Goal: Transaction & Acquisition: Purchase product/service

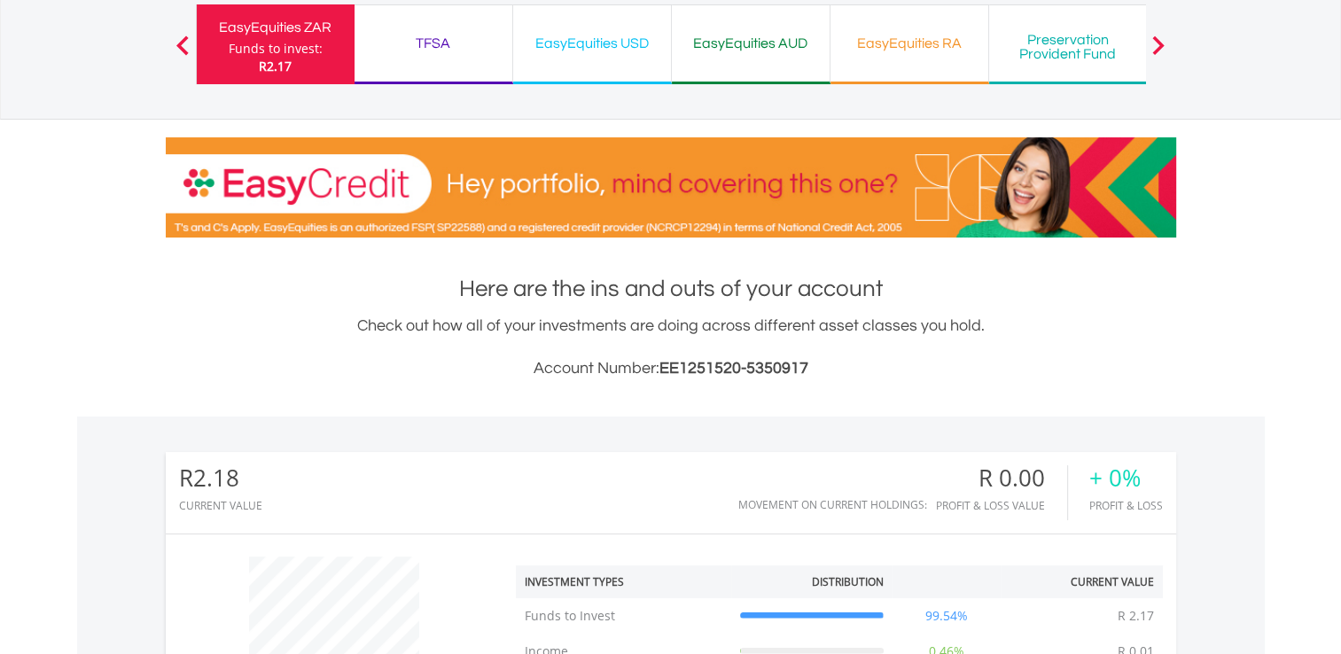
scroll to position [134, 0]
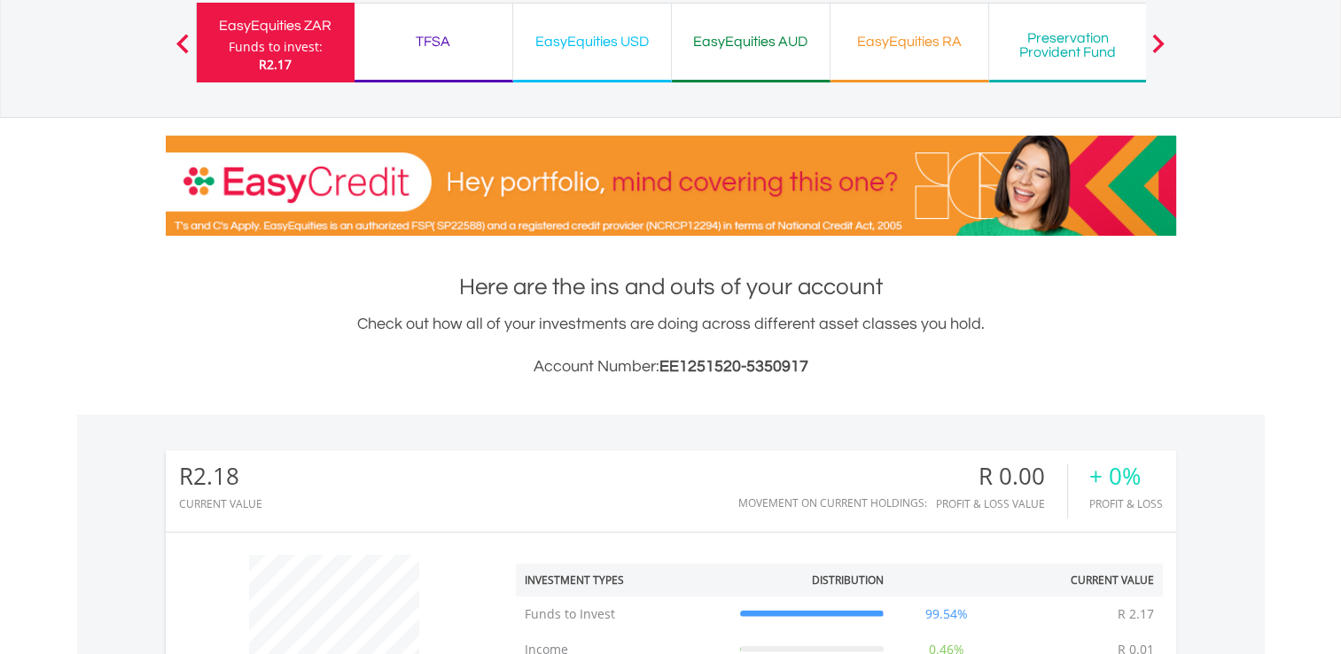
click at [462, 46] on div "TFSA" at bounding box center [433, 41] width 137 height 25
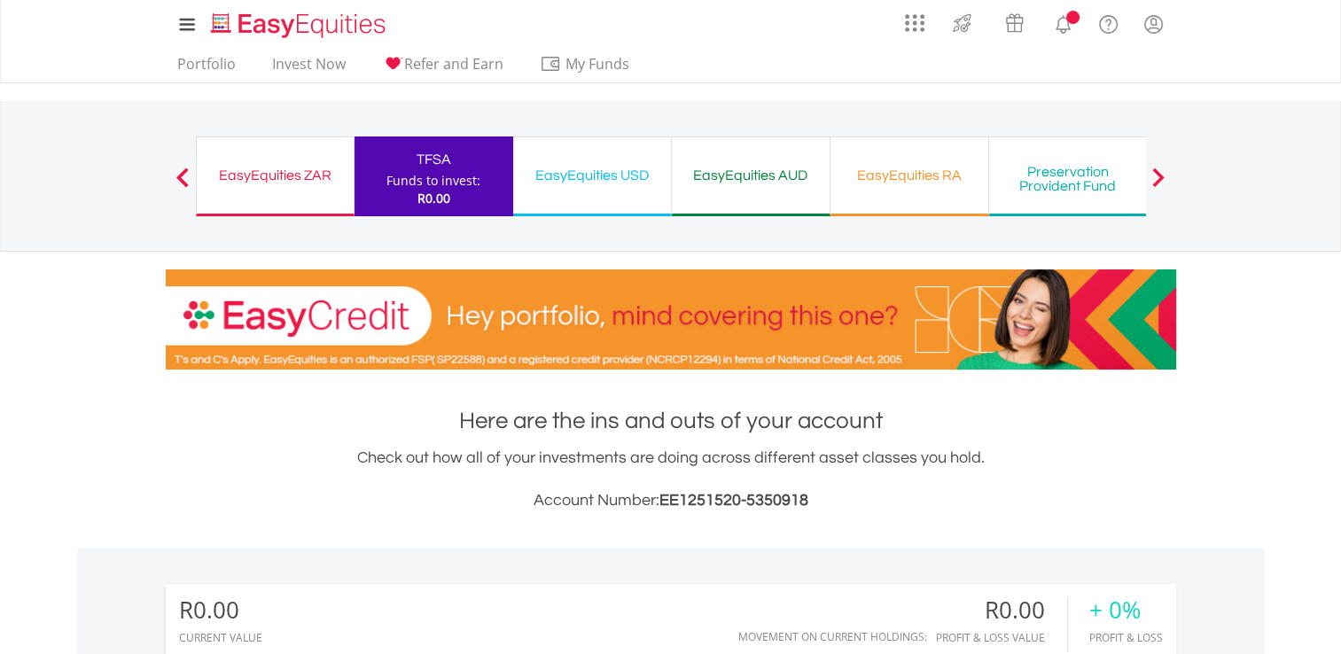
click at [551, 138] on div "EasyEquities USD Funds to invest: R0.00" at bounding box center [592, 177] width 159 height 80
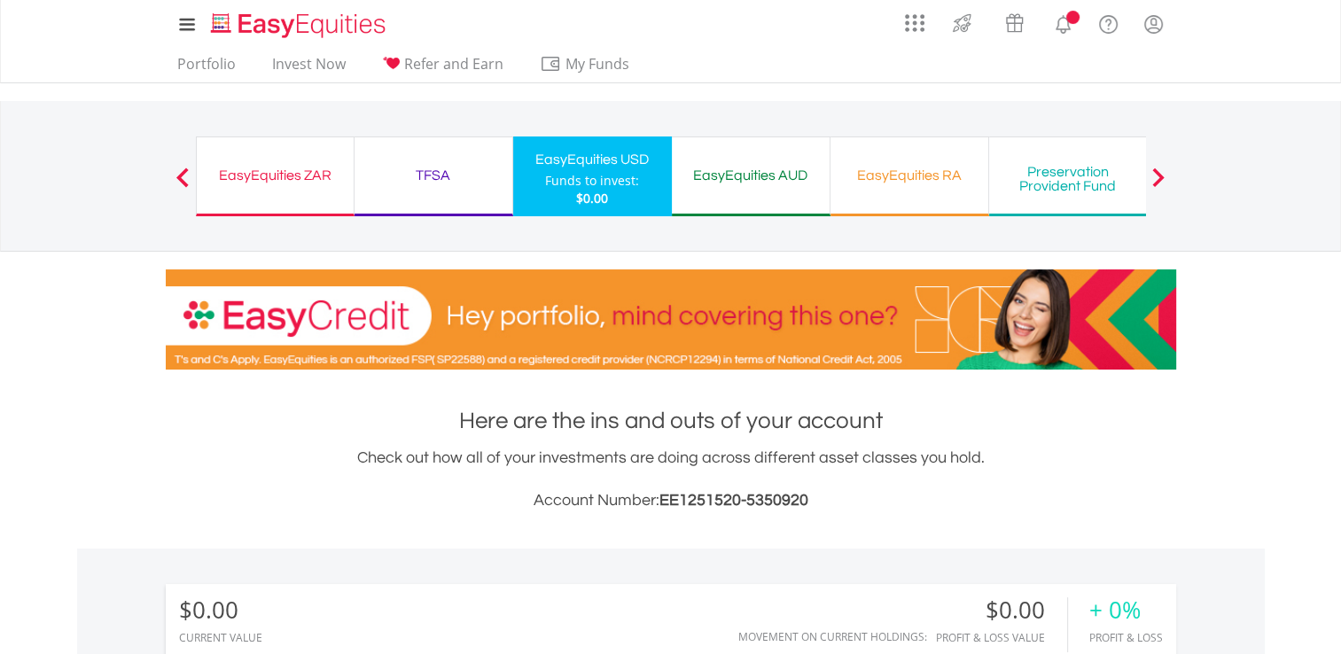
scroll to position [170, 337]
click at [725, 180] on div "EasyEquities AUD" at bounding box center [751, 175] width 137 height 25
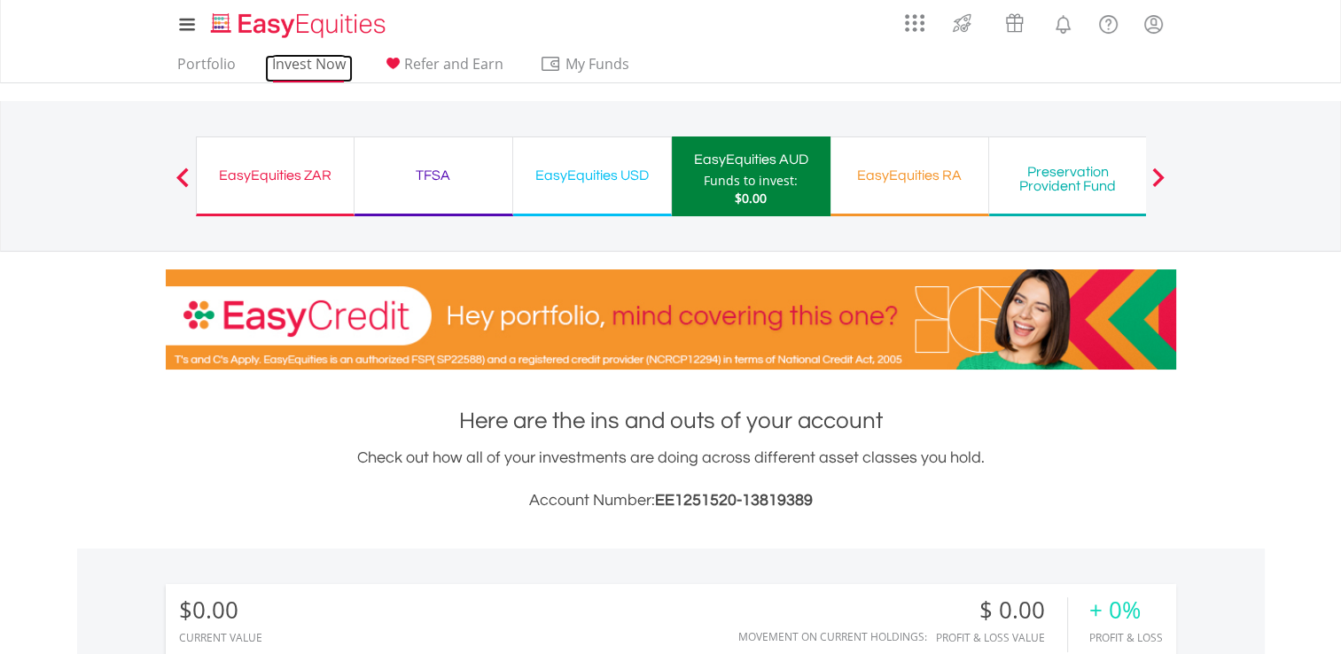
click at [310, 61] on link "Invest Now" at bounding box center [309, 68] width 88 height 27
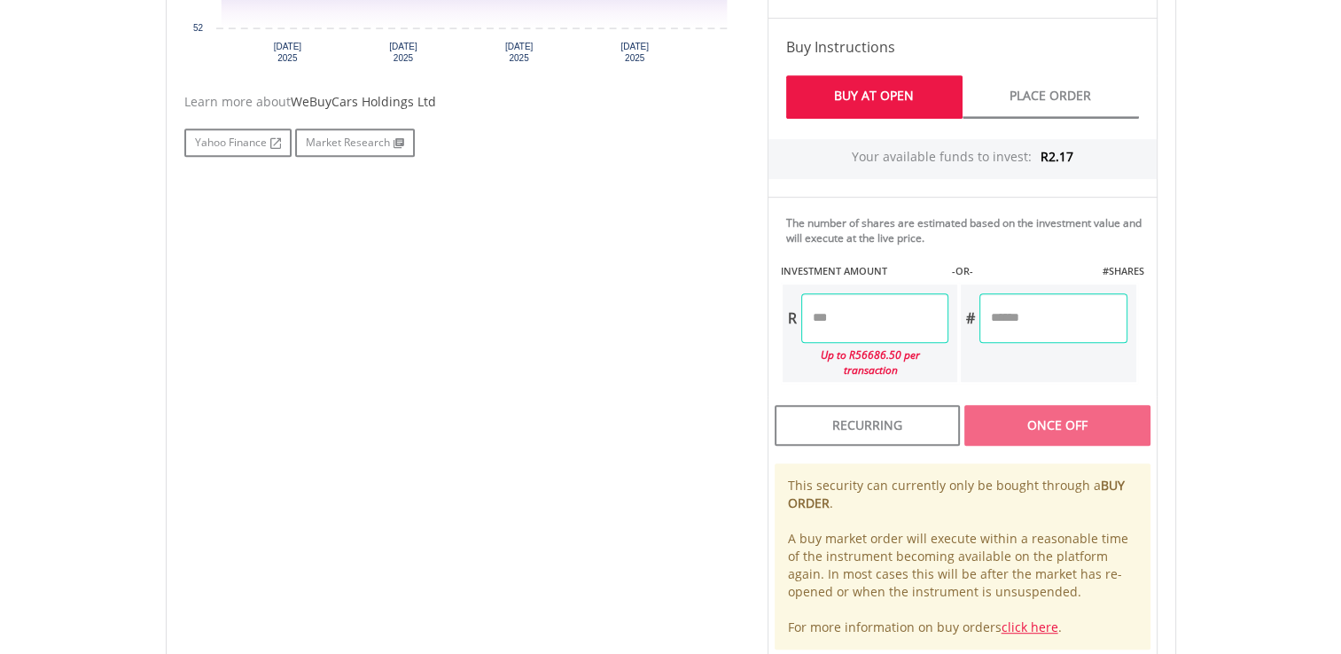
scroll to position [816, 0]
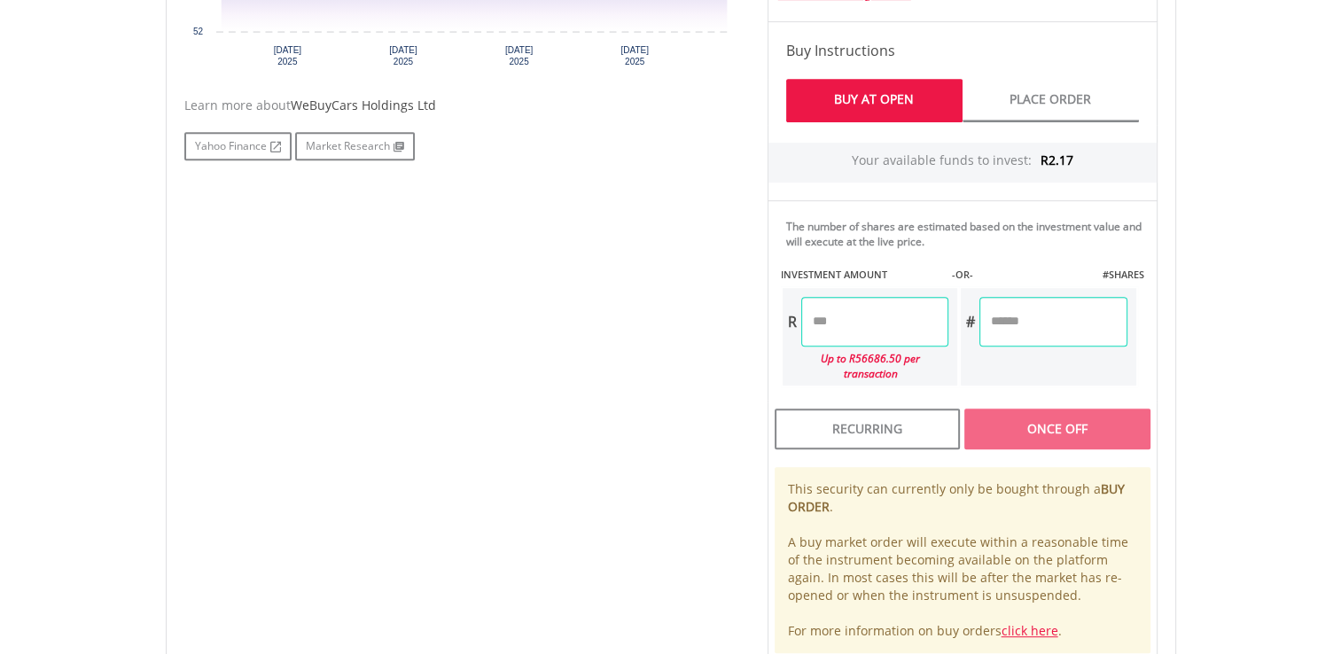
click at [876, 314] on input "number" at bounding box center [874, 322] width 147 height 50
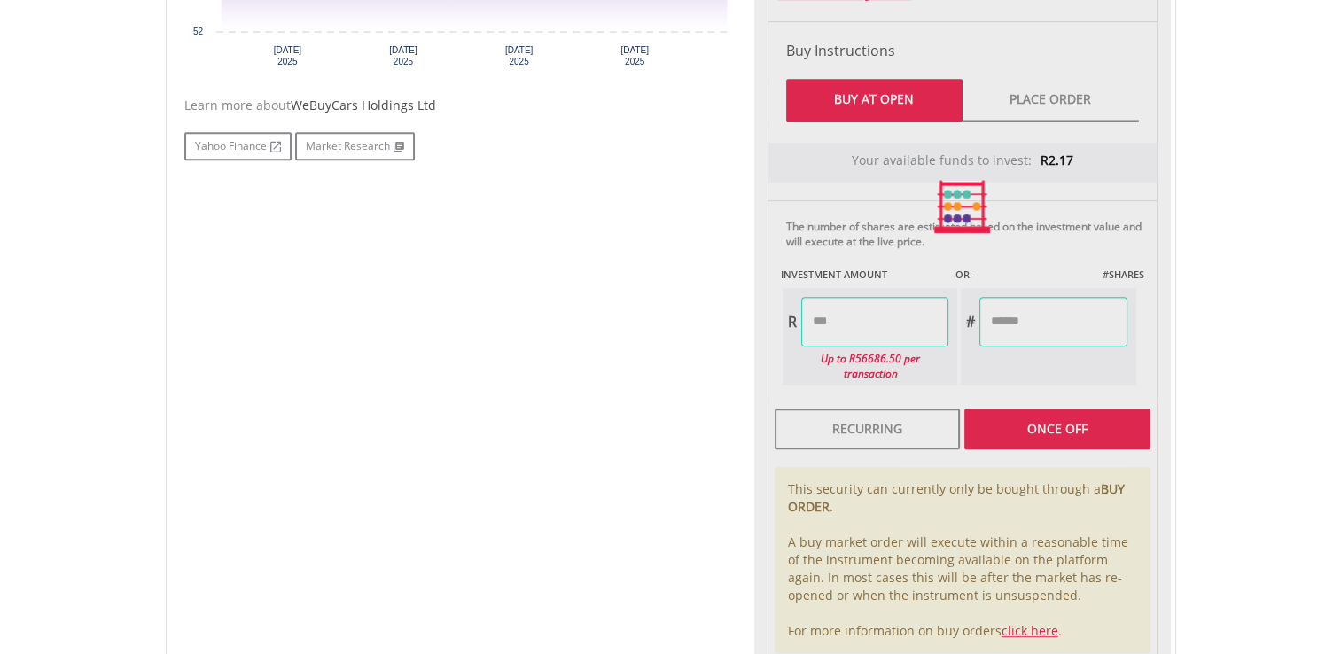
type input "******"
click at [1038, 411] on div "Last Updated Price: 15-min. Delay* Price Update Cost: 0 Credits Market Closed S…" at bounding box center [962, 207] width 417 height 907
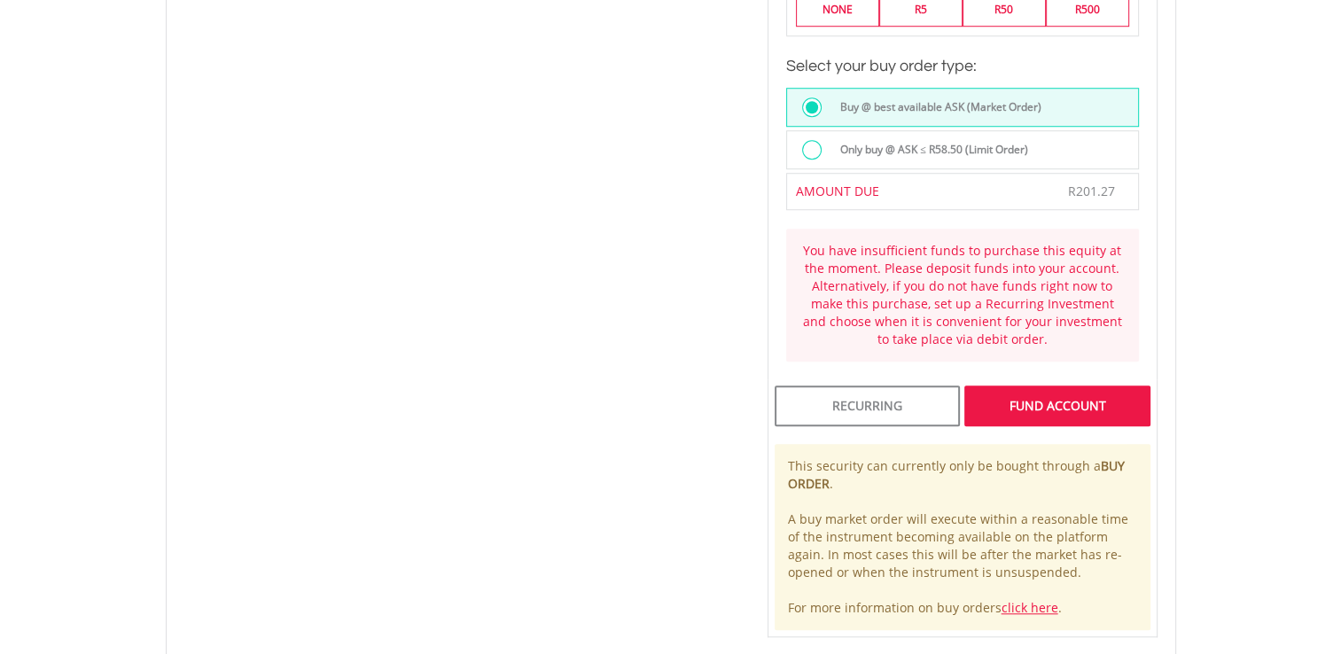
scroll to position [1454, 0]
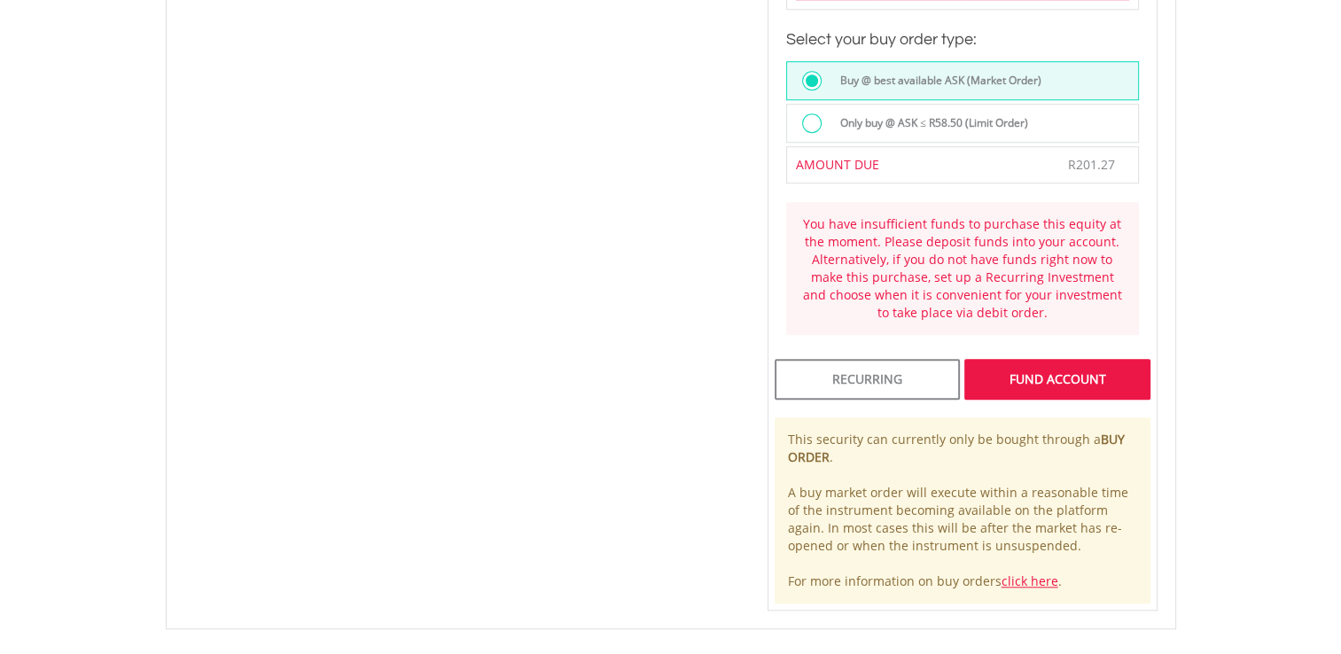
click at [1036, 359] on div "FUND ACCOUNT" at bounding box center [1057, 379] width 185 height 41
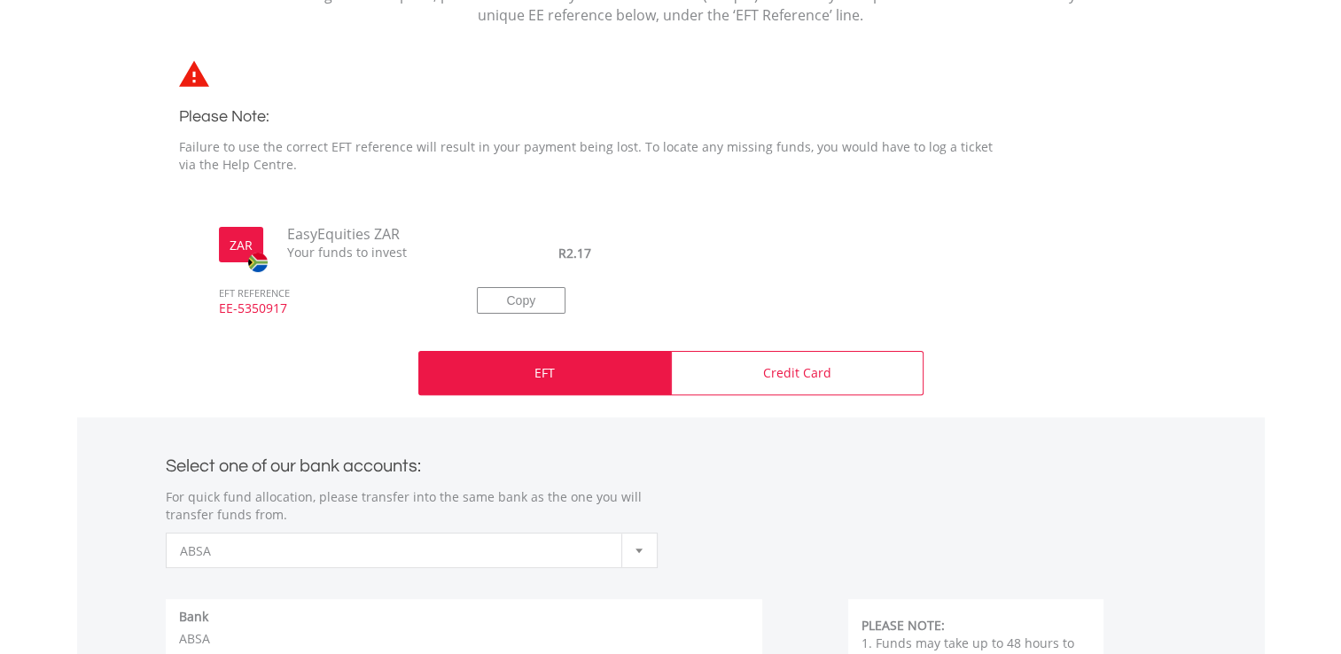
scroll to position [461, 0]
click at [533, 363] on div "EFT" at bounding box center [544, 372] width 253 height 44
click at [527, 299] on button "Copy" at bounding box center [521, 299] width 89 height 27
click at [574, 371] on div "EFT" at bounding box center [544, 372] width 253 height 44
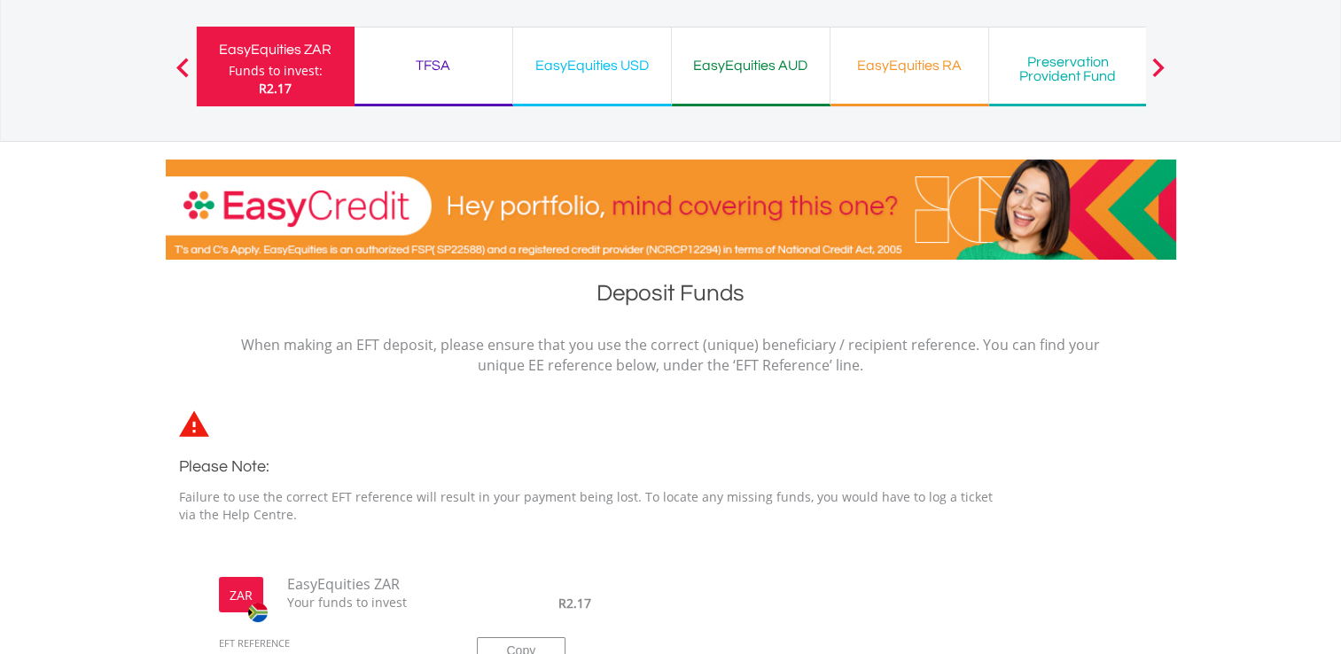
scroll to position [106, 0]
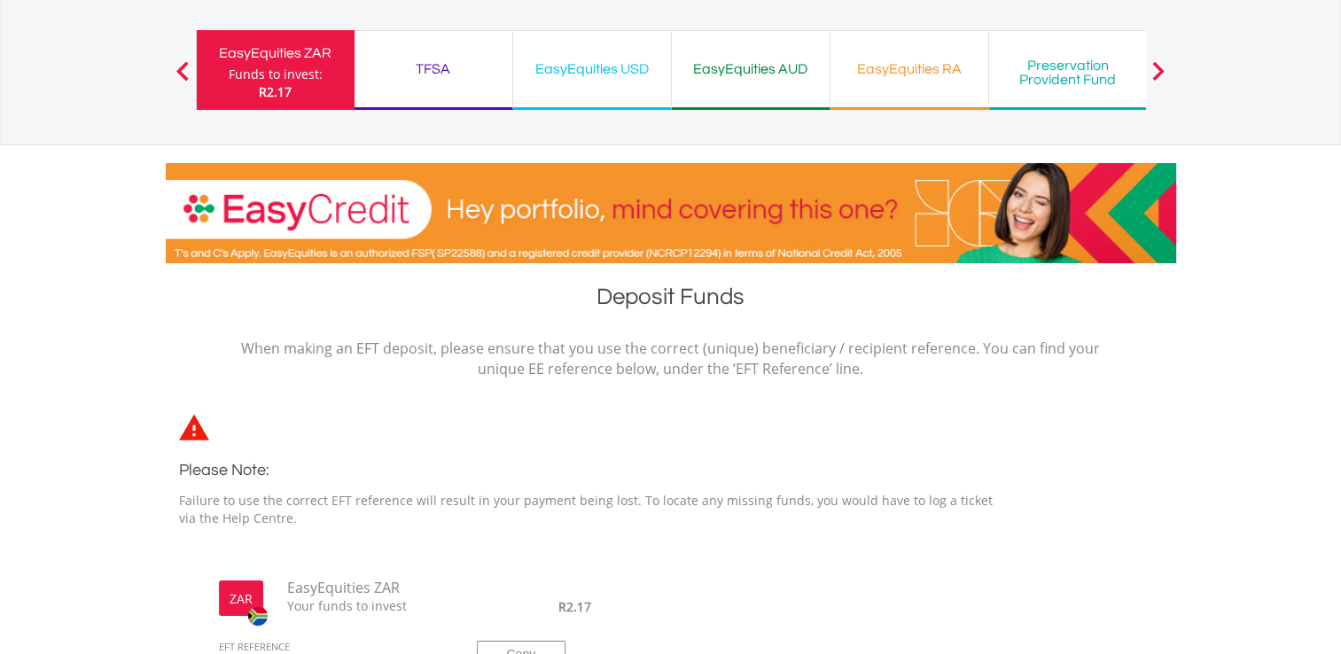
click at [187, 72] on button "Previous" at bounding box center [182, 79] width 35 height 18
click at [460, 80] on div "TFSA" at bounding box center [433, 69] width 137 height 25
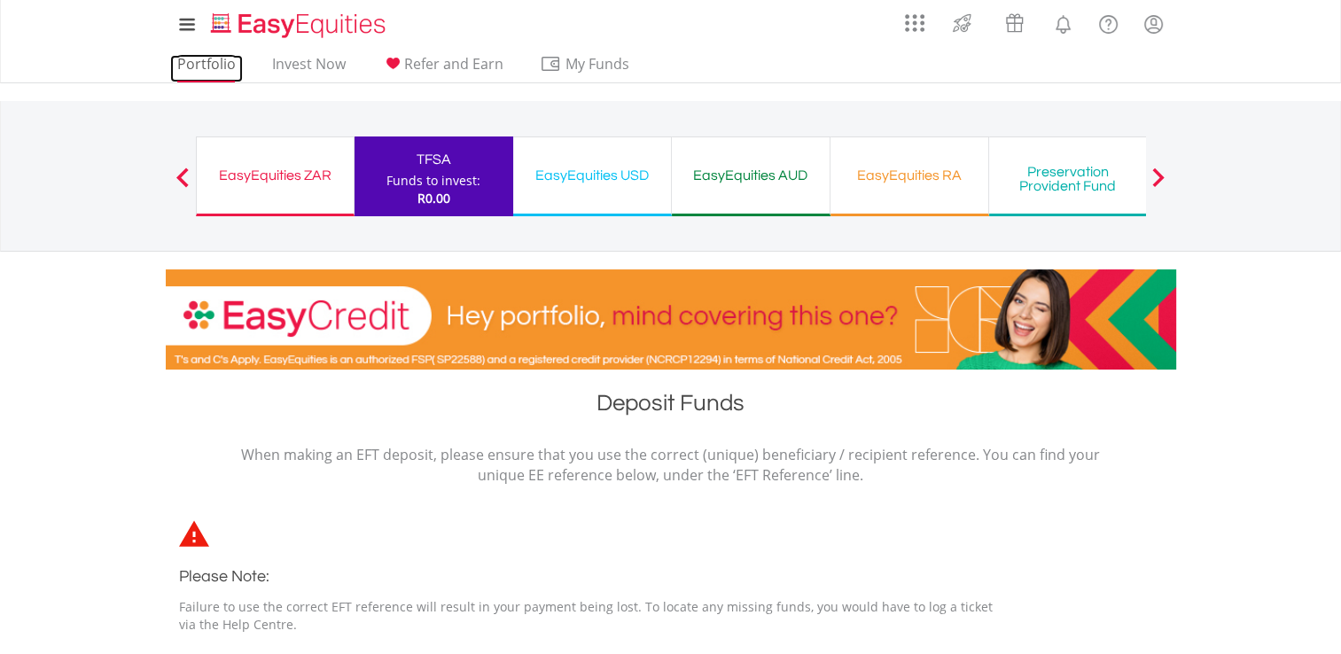
click at [214, 66] on link "Portfolio" at bounding box center [206, 68] width 73 height 27
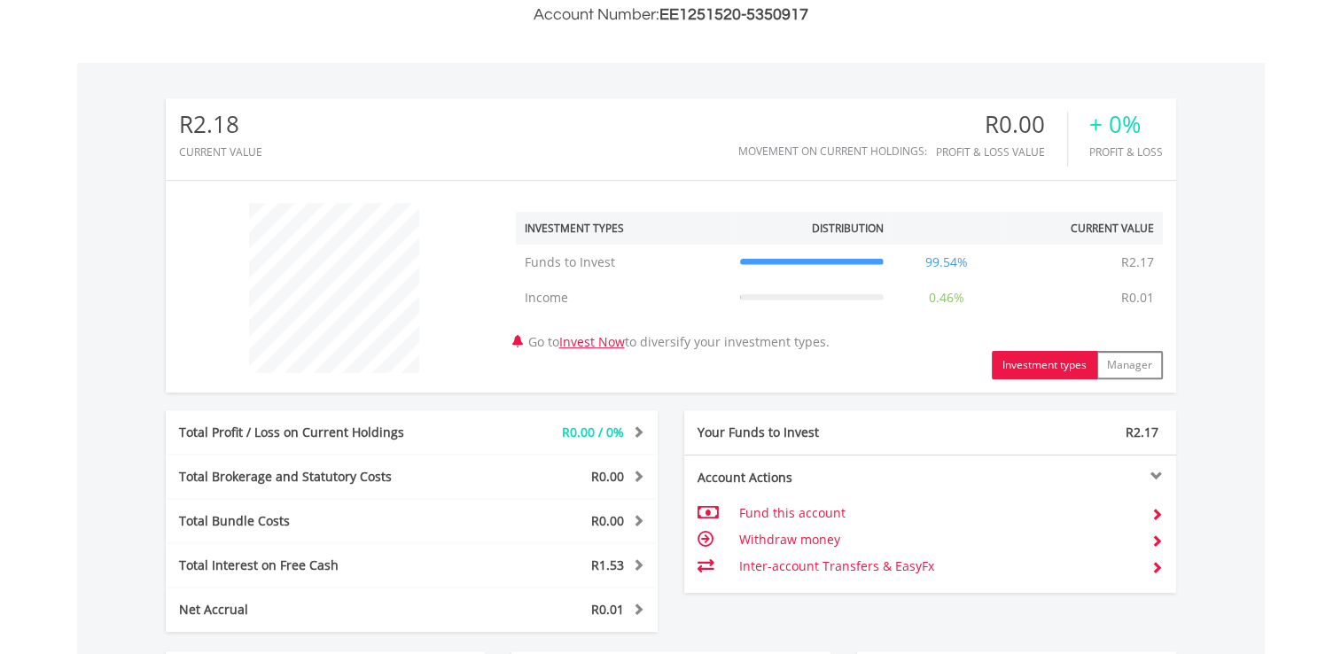
scroll to position [461, 0]
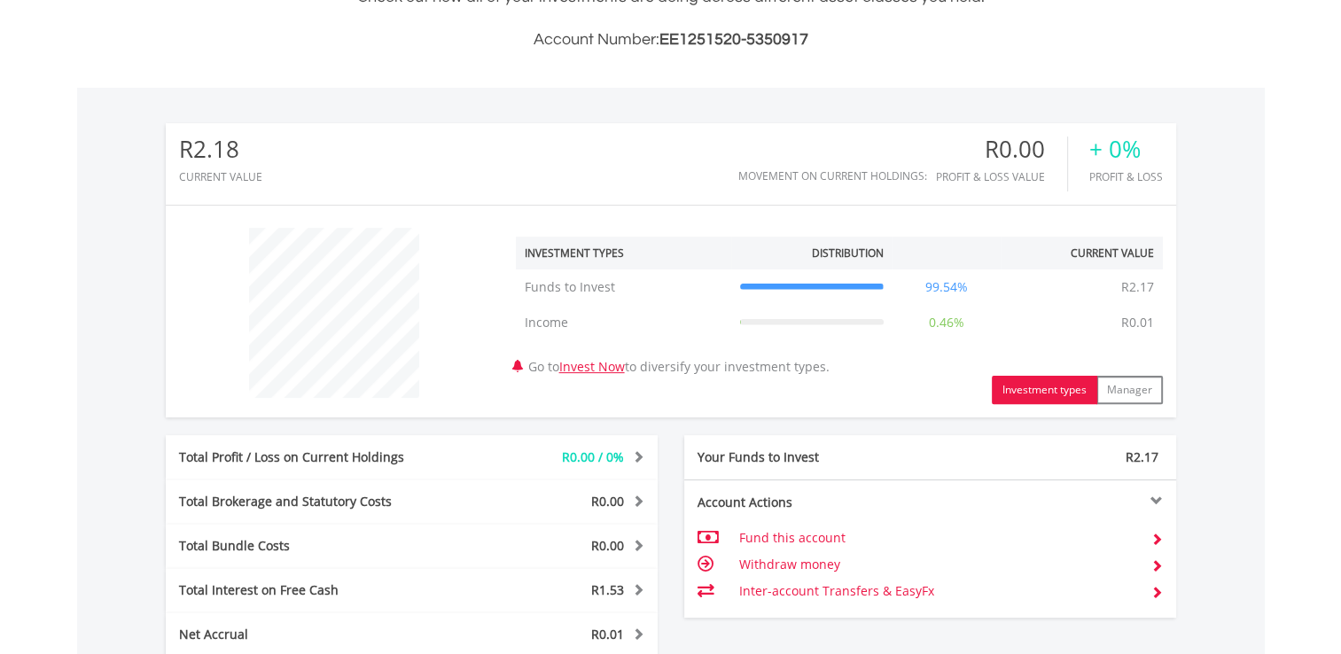
click at [1036, 392] on button "Investment types" at bounding box center [1045, 390] width 106 height 28
click at [794, 534] on td "Fund this account" at bounding box center [938, 538] width 398 height 27
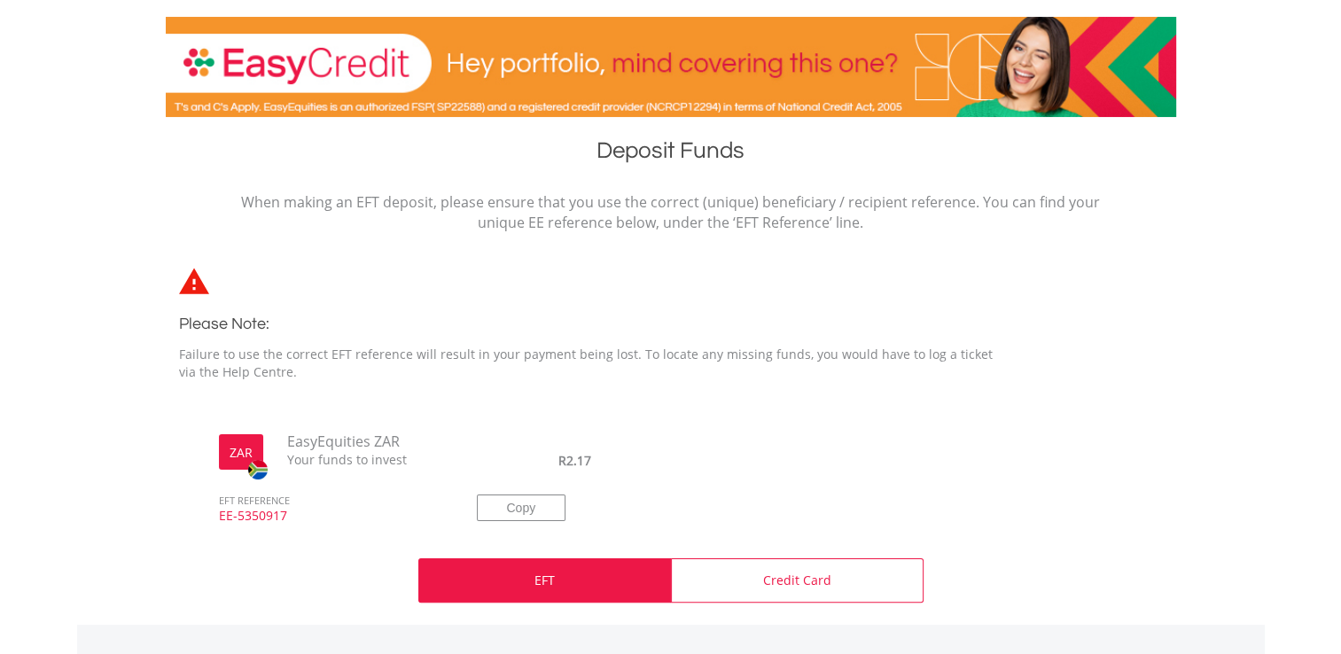
scroll to position [248, 0]
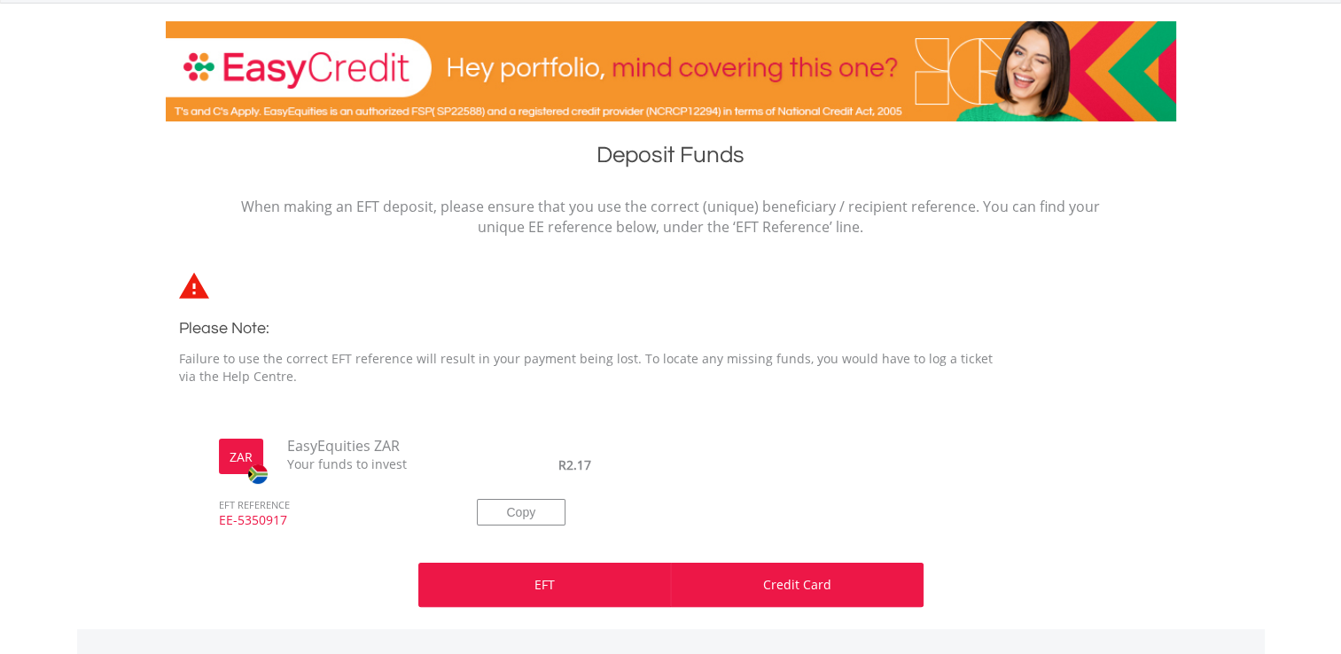
click at [787, 591] on p "Credit Card" at bounding box center [797, 585] width 68 height 18
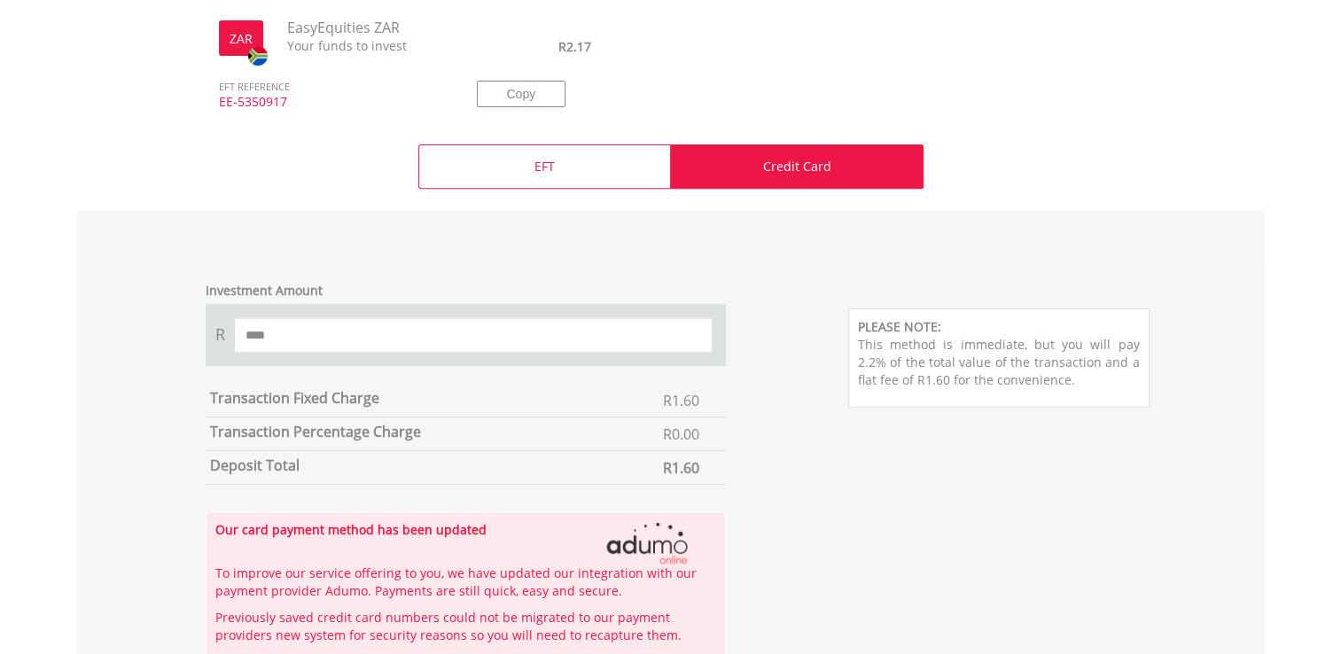
scroll to position [638, 0]
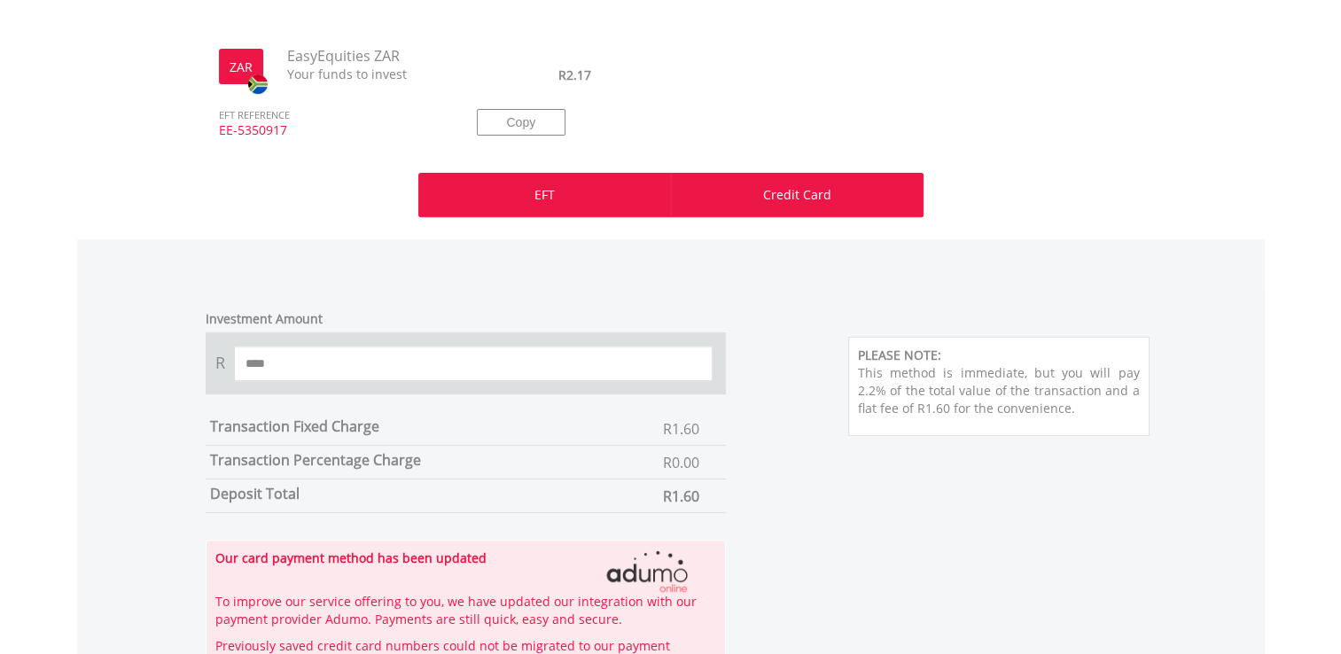
click at [549, 193] on p "EFT" at bounding box center [545, 195] width 20 height 18
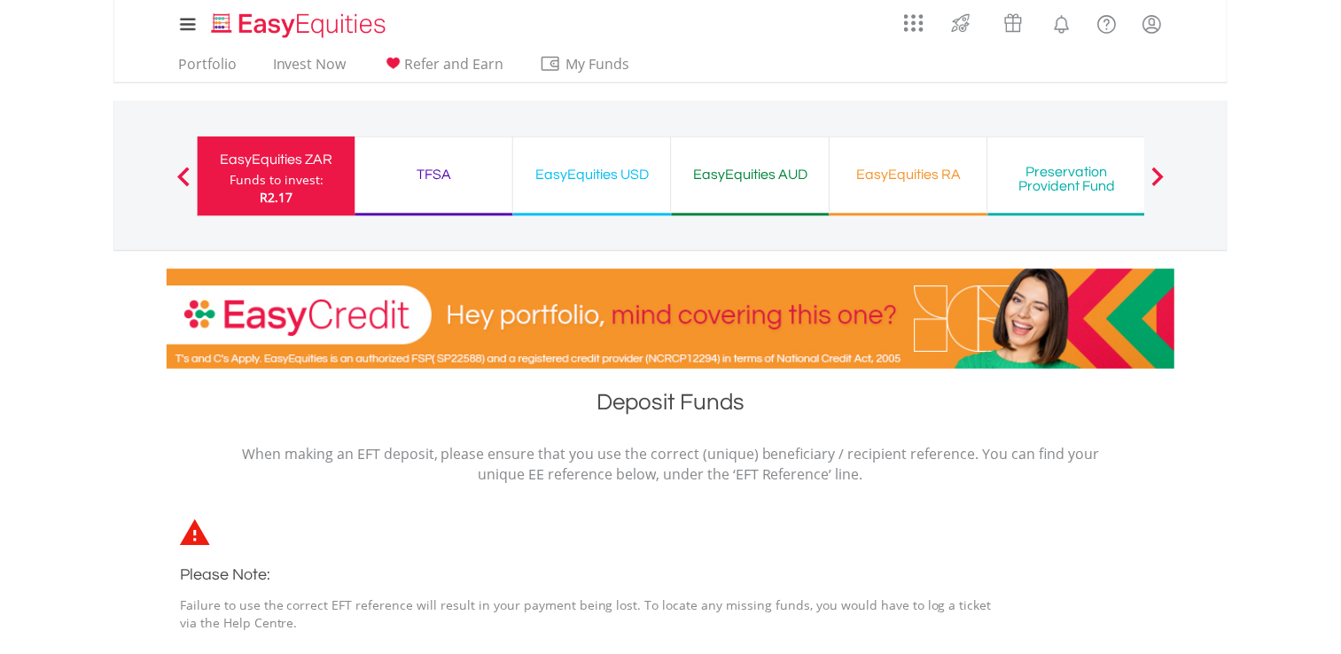
scroll to position [572, 0]
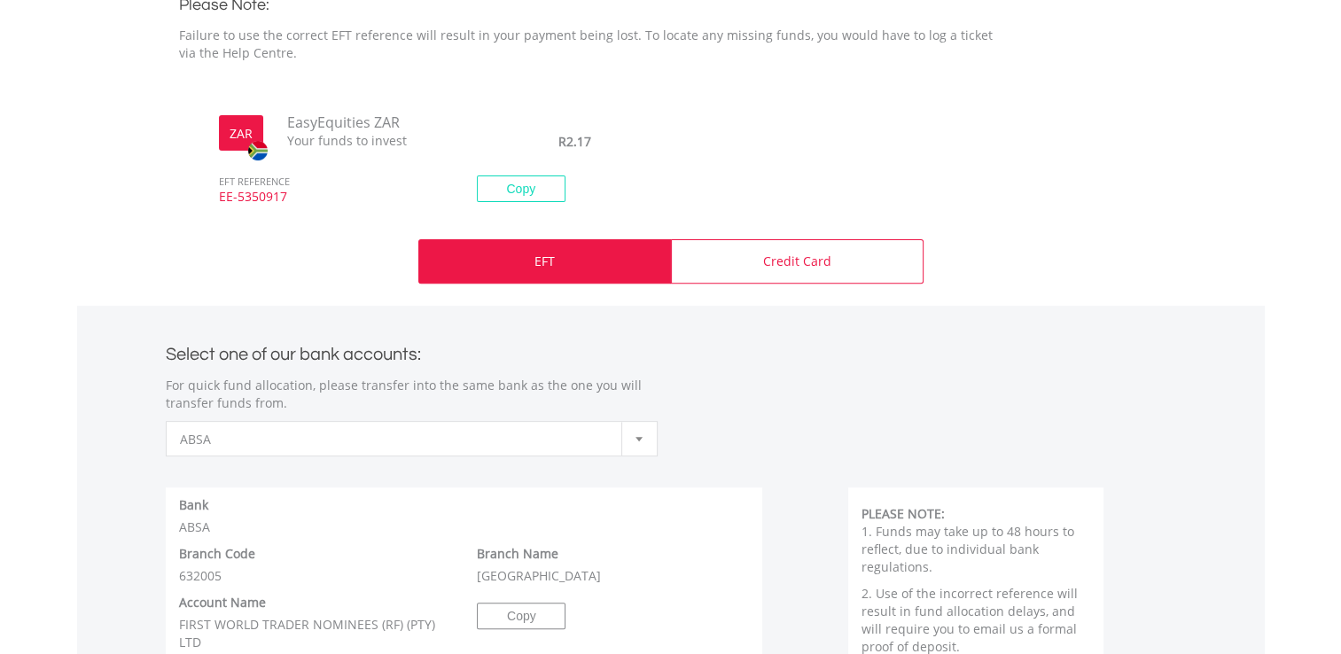
click at [477, 176] on button "Copy" at bounding box center [521, 189] width 89 height 27
click at [477, 176] on button "Copied" at bounding box center [521, 189] width 89 height 27
